Goal: Register for event/course

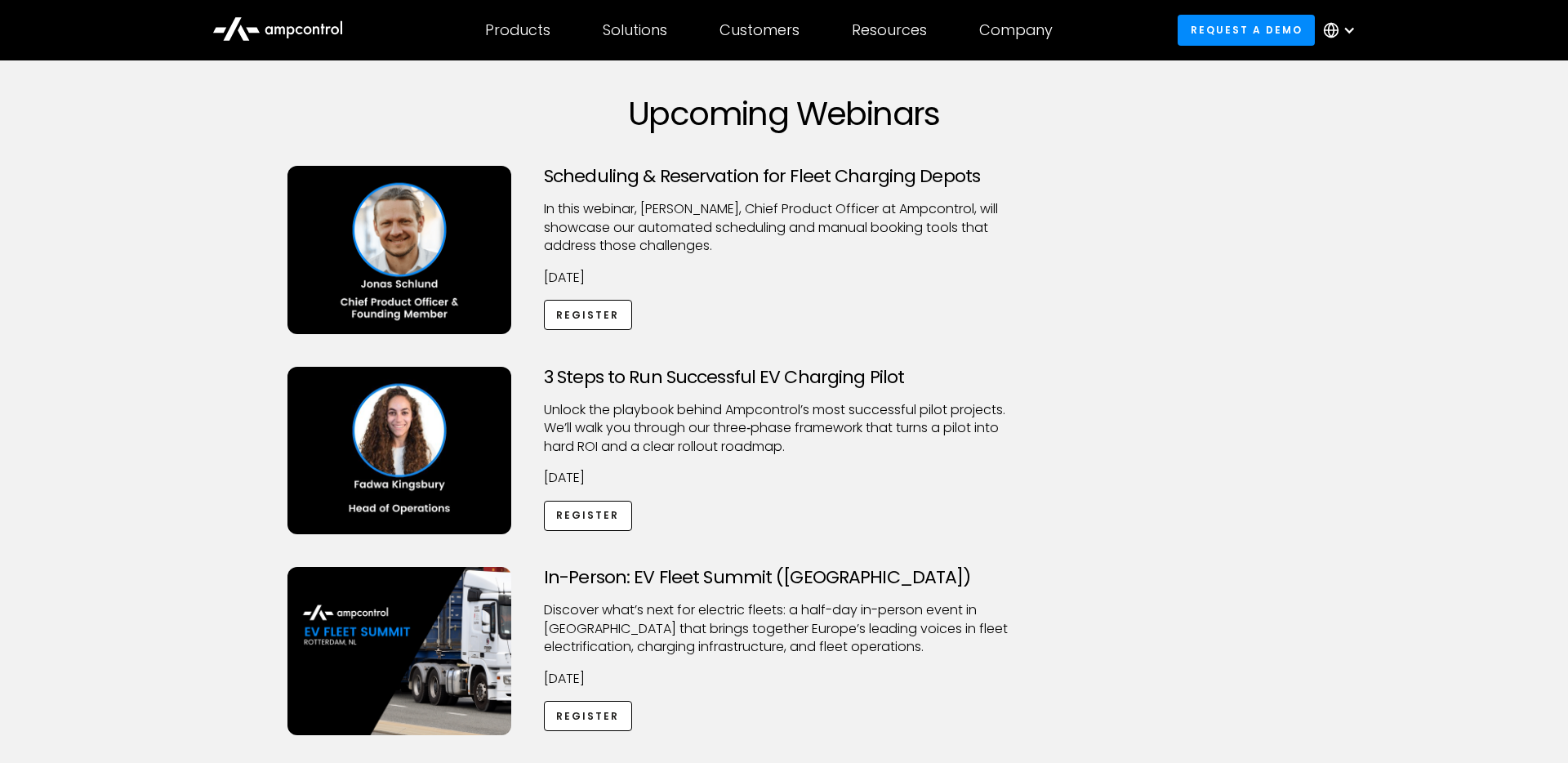
scroll to position [72, 0]
click at [545, 323] on link "Register" at bounding box center [588, 314] width 88 height 30
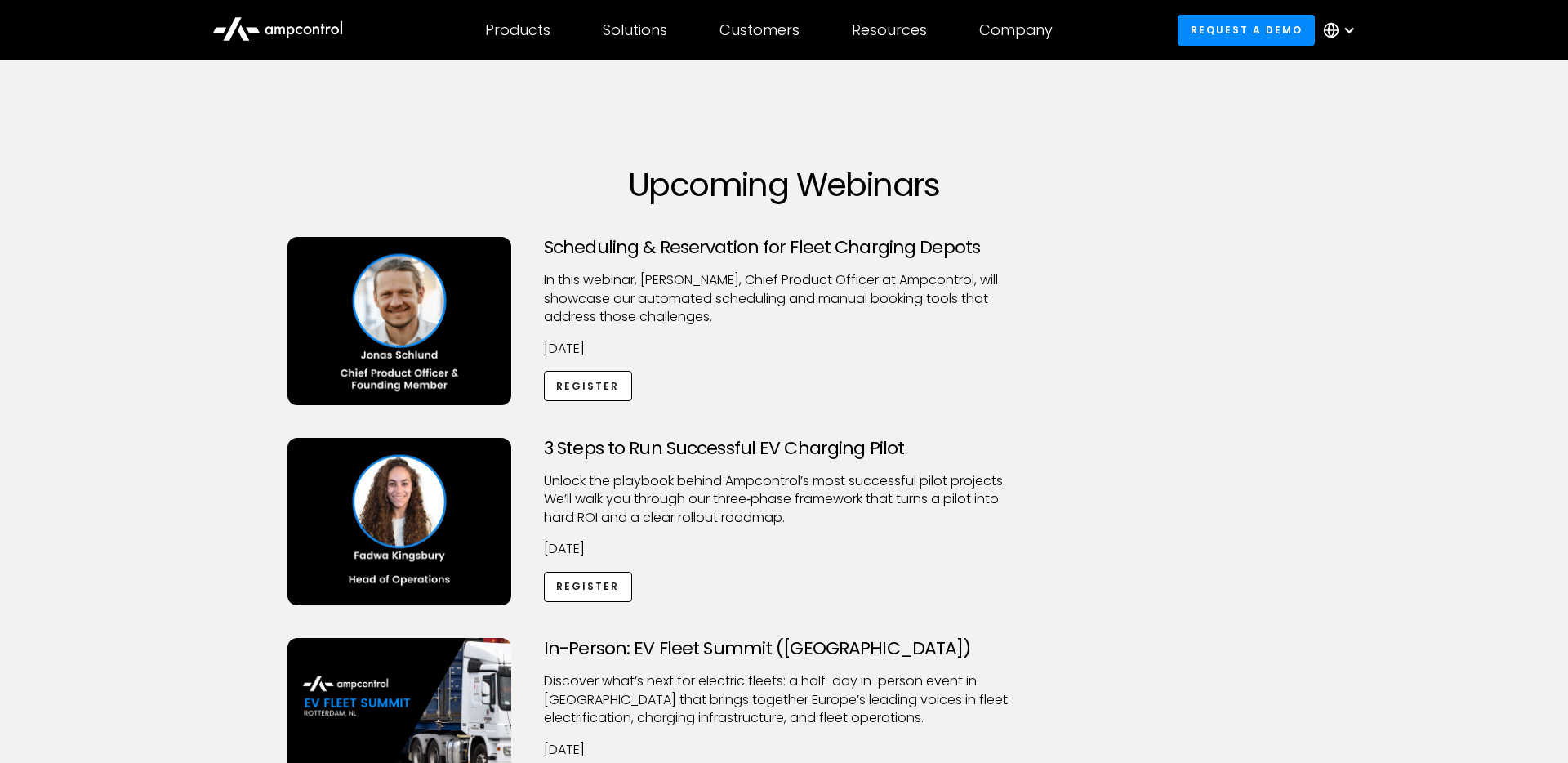
scroll to position [72, 0]
